Goal: Check status: Check status

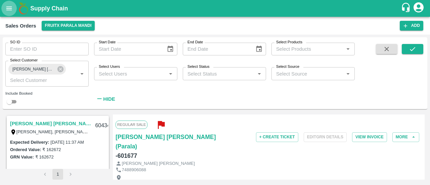
click at [7, 1] on button "open drawer" at bounding box center [8, 8] width 15 height 15
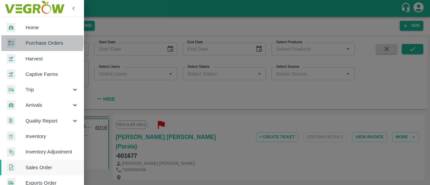
click at [32, 42] on span "Purchase Orders" at bounding box center [52, 42] width 53 height 7
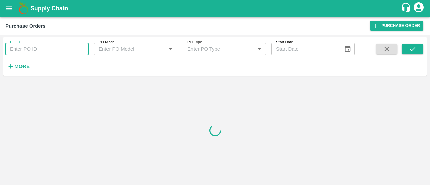
click at [36, 53] on input "PO ID" at bounding box center [46, 49] width 83 height 13
paste input "171220"
type input "171220"
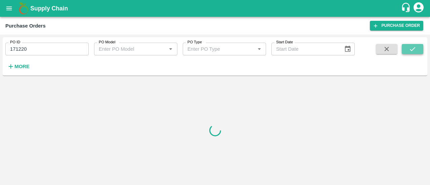
click at [414, 49] on icon "submit" at bounding box center [412, 48] width 7 height 7
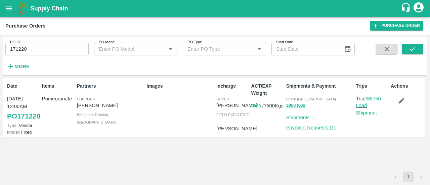
click at [316, 128] on link "Payment Requests ( 1 )" at bounding box center [311, 127] width 50 height 5
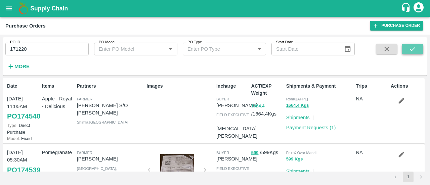
click at [418, 52] on button "submit" at bounding box center [412, 49] width 21 height 10
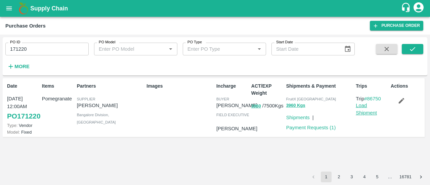
click at [360, 111] on link "Load Shipment" at bounding box center [366, 109] width 21 height 13
click at [14, 13] on button "open drawer" at bounding box center [8, 8] width 15 height 15
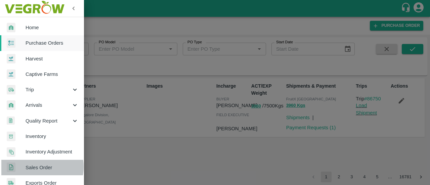
click at [35, 167] on span "Sales Order" at bounding box center [52, 167] width 53 height 7
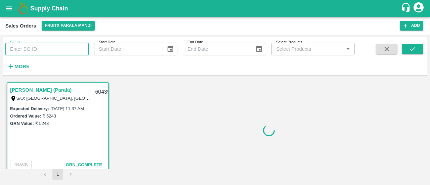
click at [24, 45] on input "SO ID" at bounding box center [46, 49] width 83 height 13
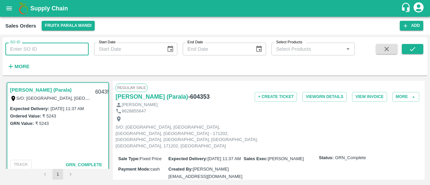
paste input "601677"
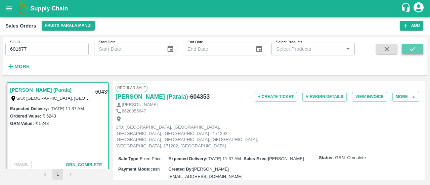
click at [417, 45] on button "submit" at bounding box center [412, 49] width 21 height 10
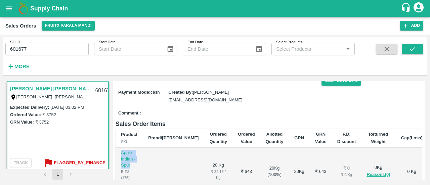
drag, startPoint x: 135, startPoint y: 147, endPoint x: 118, endPoint y: 132, distance: 21.9
click at [118, 148] on td "Apple - Indian - Spur B-ES (175) GRN Done" at bounding box center [129, 172] width 27 height 48
copy p "Apple - Indian - Spur"
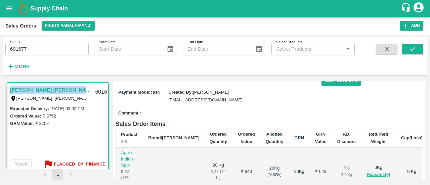
drag, startPoint x: 79, startPoint y: 90, endPoint x: 7, endPoint y: 91, distance: 72.5
click at [7, 91] on div "[PERSON_NAME] [PERSON_NAME](Parala) [PERSON_NAME], [PERSON_NAME],, [PERSON_NAME…" at bounding box center [58, 127] width 102 height 91
copy link "[PERSON_NAME] [PERSON_NAME](Parala)"
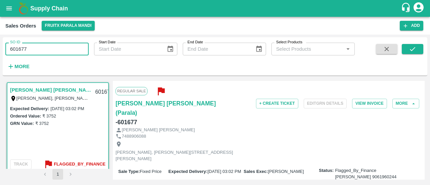
click at [46, 48] on input "601677" at bounding box center [46, 49] width 83 height 13
type input "6"
paste input "text"
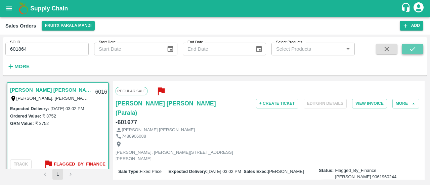
click at [409, 51] on icon "submit" at bounding box center [412, 48] width 7 height 7
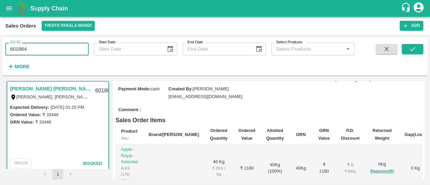
drag, startPoint x: 43, startPoint y: 47, endPoint x: 5, endPoint y: 46, distance: 38.6
click at [5, 46] on div "SO ID 601864 SO ID" at bounding box center [44, 46] width 89 height 18
click at [51, 51] on input "601864" at bounding box center [46, 49] width 83 height 13
type input "601864"
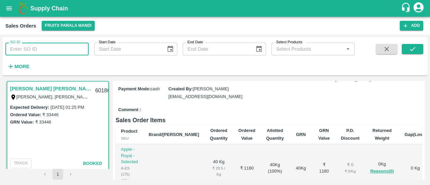
paste input "text"
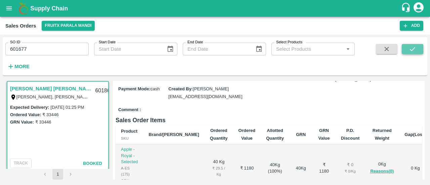
click at [412, 48] on icon "submit" at bounding box center [412, 48] width 7 height 7
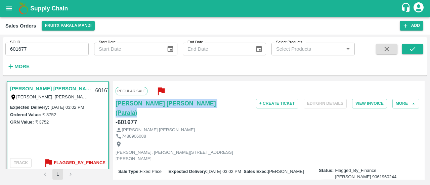
drag, startPoint x: 193, startPoint y: 102, endPoint x: 116, endPoint y: 106, distance: 78.0
click at [116, 106] on div "[PERSON_NAME] [PERSON_NAME](Parala) - 601677" at bounding box center [167, 113] width 102 height 28
copy h6 "[PERSON_NAME] [PERSON_NAME](Parala)"
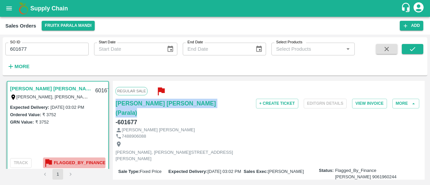
click at [93, 161] on b "Flagged_By_Finance" at bounding box center [80, 163] width 52 height 8
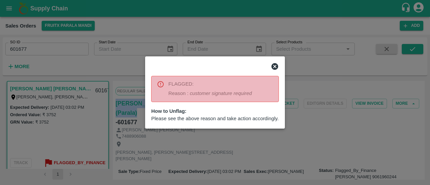
click at [275, 67] on icon at bounding box center [275, 66] width 8 height 8
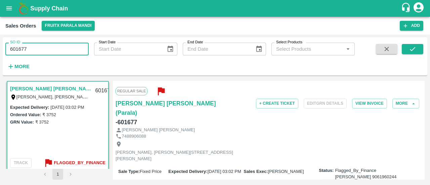
click at [39, 49] on input "601677" at bounding box center [46, 49] width 83 height 13
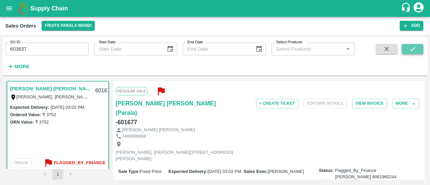
click at [408, 48] on button "submit" at bounding box center [412, 49] width 21 height 10
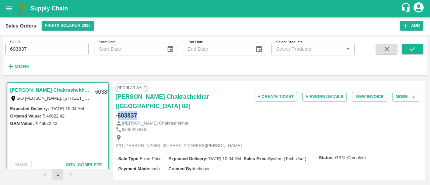
drag, startPoint x: 138, startPoint y: 115, endPoint x: 119, endPoint y: 115, distance: 19.8
click at [119, 115] on div "[PERSON_NAME] Chakrashekhar ([GEOGRAPHIC_DATA] 02) - 603837" at bounding box center [167, 106] width 102 height 28
copy h6 "603837"
click at [46, 44] on input "603837" at bounding box center [46, 49] width 83 height 13
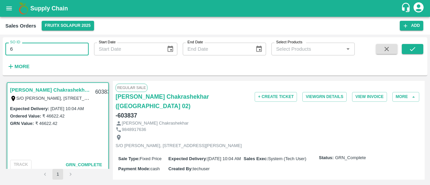
type input "6"
paste input "text"
type input "601288"
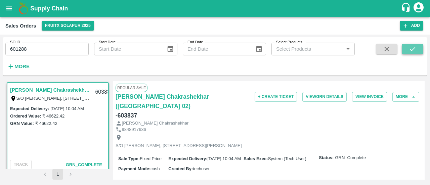
click at [414, 51] on icon "submit" at bounding box center [412, 48] width 7 height 7
